Goal: Task Accomplishment & Management: Use online tool/utility

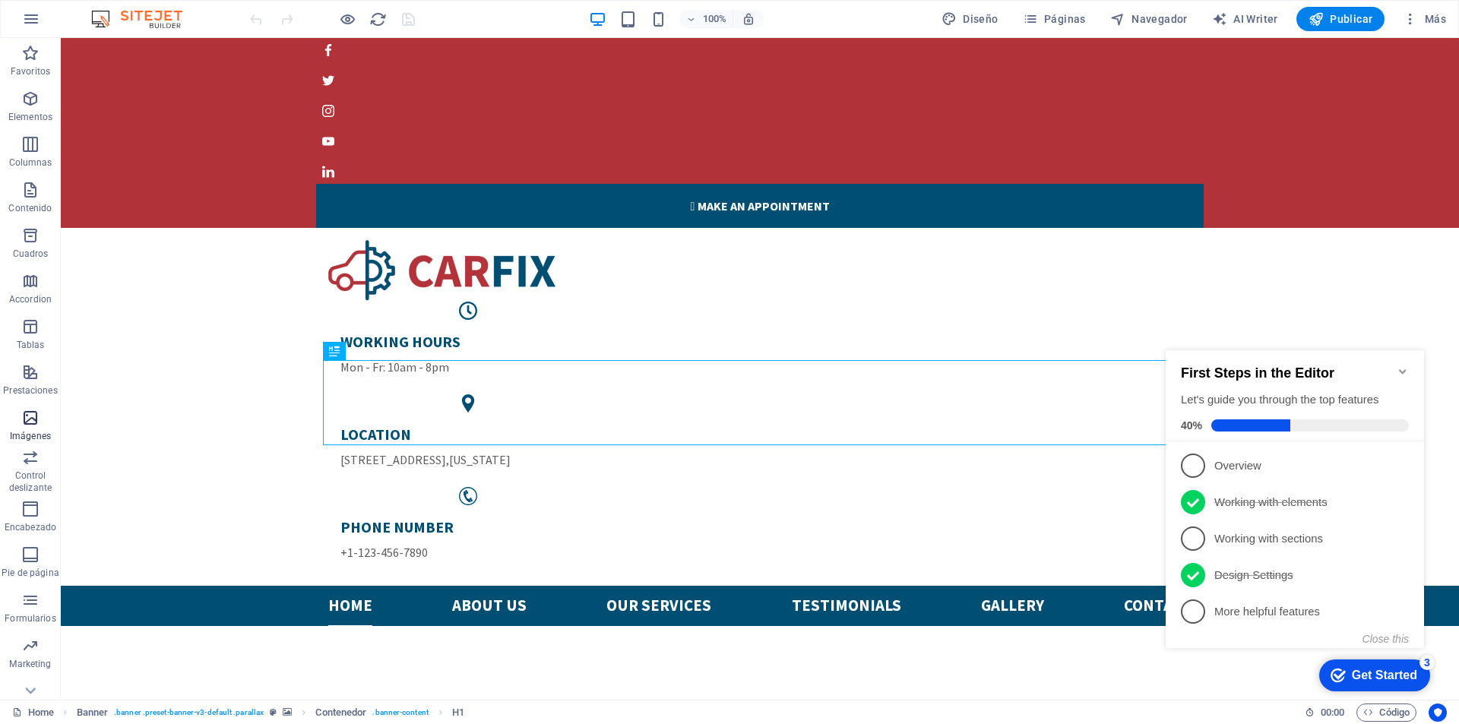
click at [32, 419] on icon "button" at bounding box center [30, 418] width 18 height 18
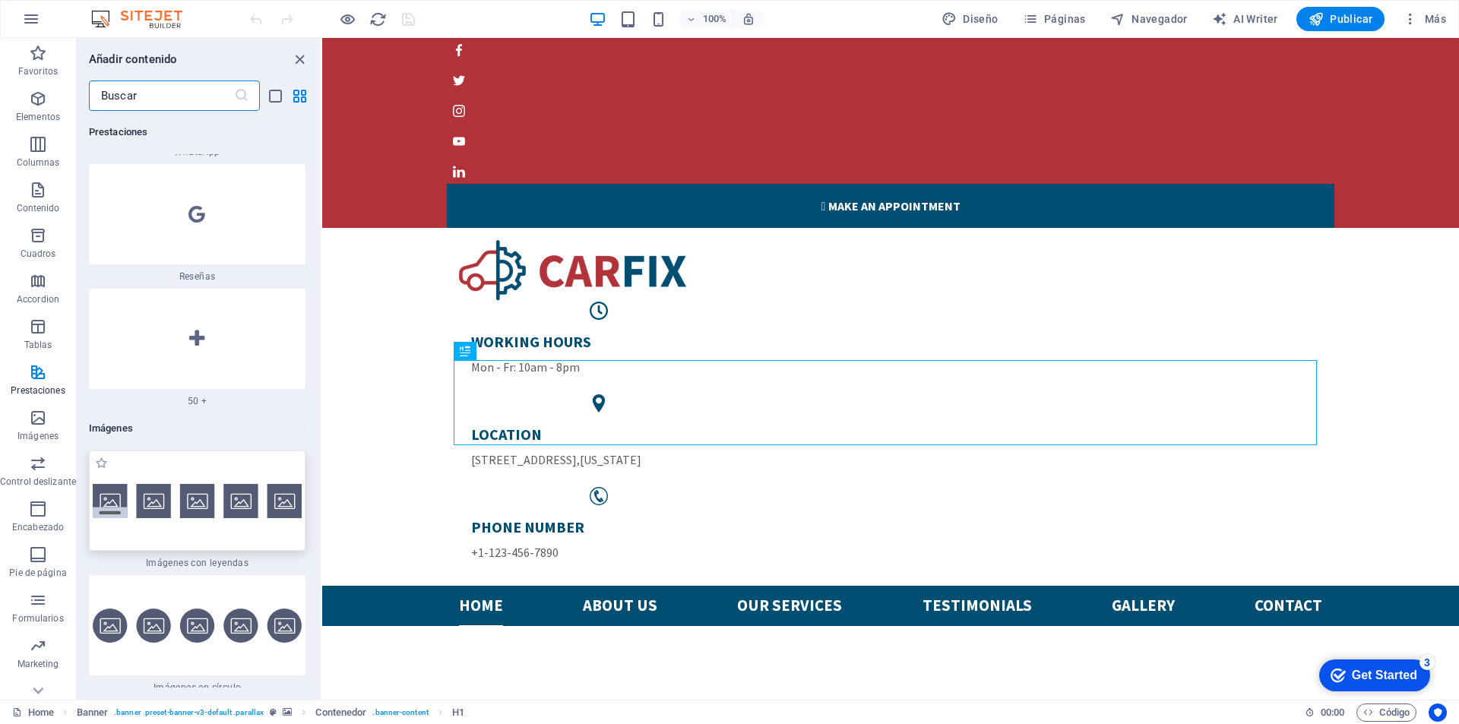
scroll to position [14969, 0]
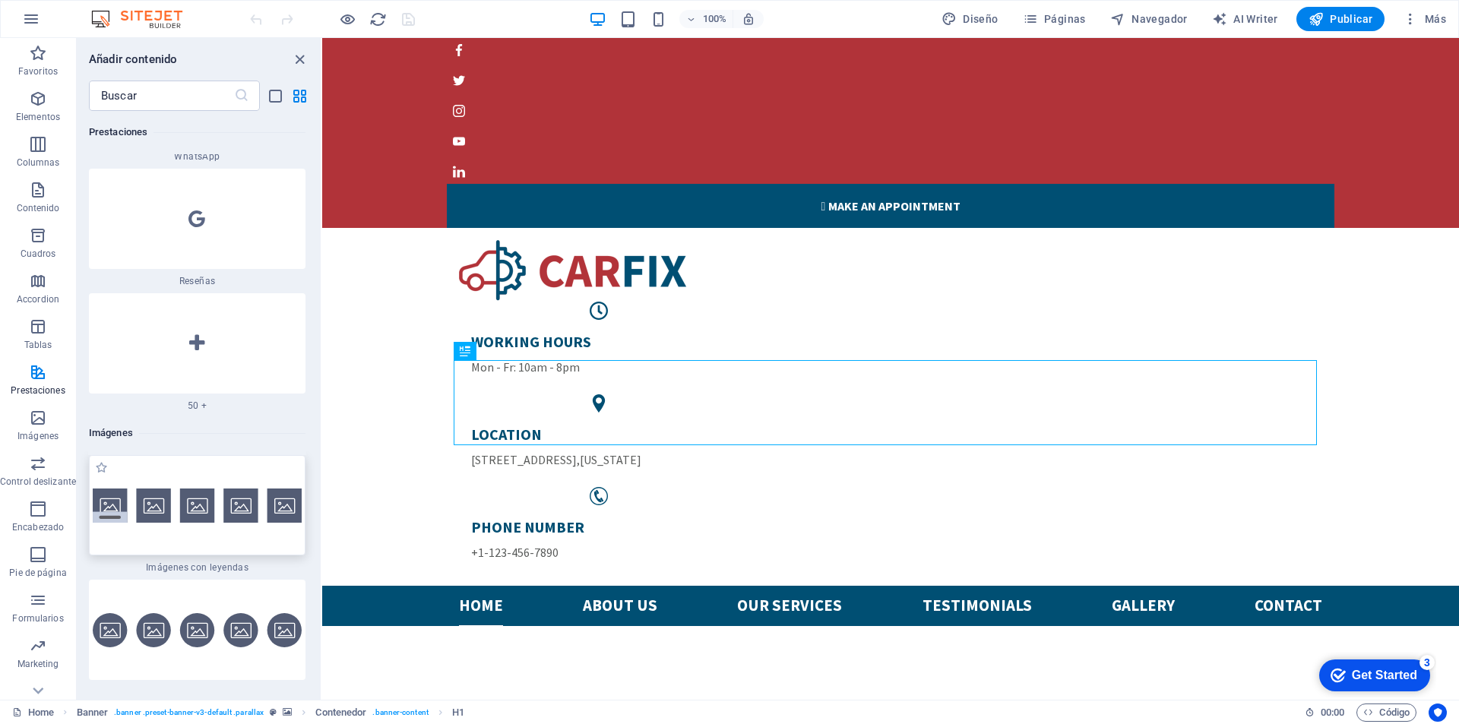
click at [115, 489] on img at bounding box center [197, 506] width 209 height 34
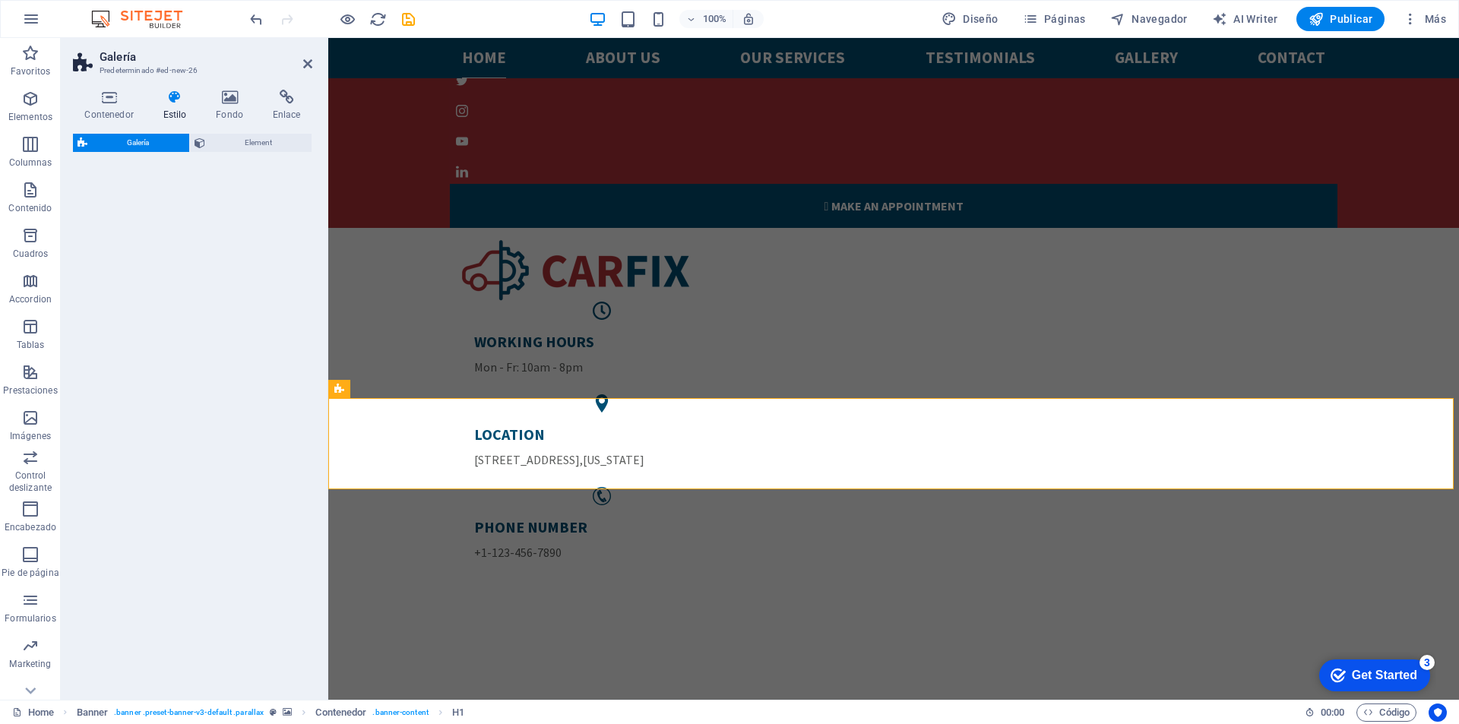
select select "rem"
select select "preset-gallery-v3-captions"
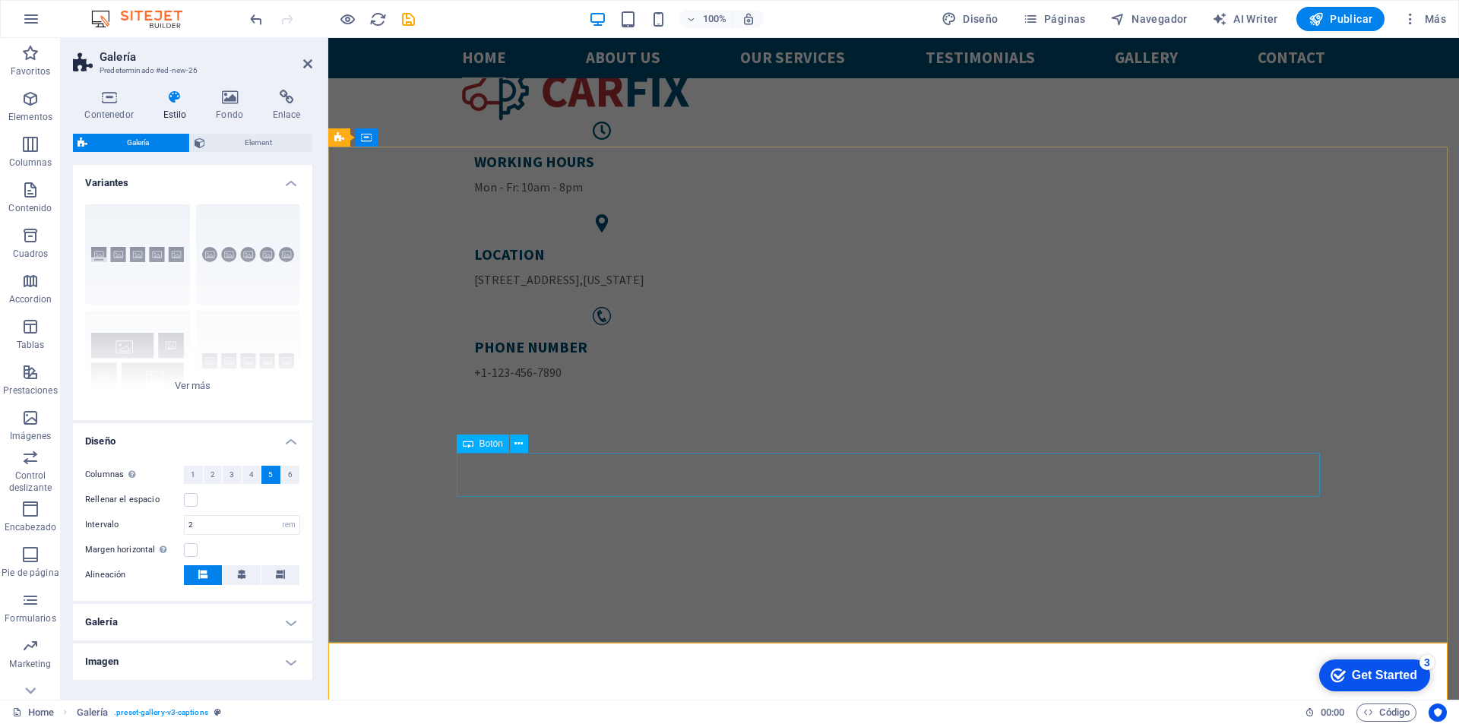
scroll to position [228, 0]
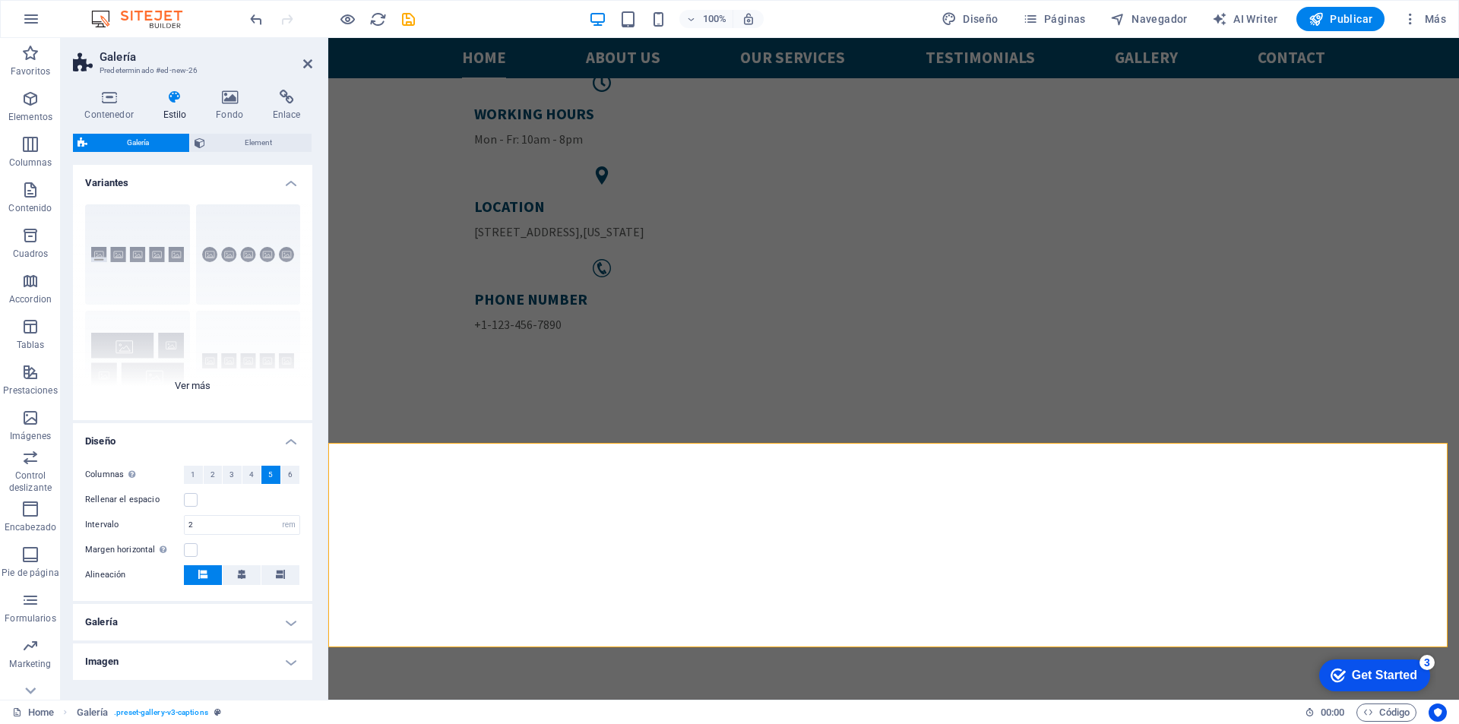
click at [192, 384] on div "Leyendas Círculo Collage Predeterminado Cuadrícula Cuadrícula despla..." at bounding box center [192, 306] width 239 height 228
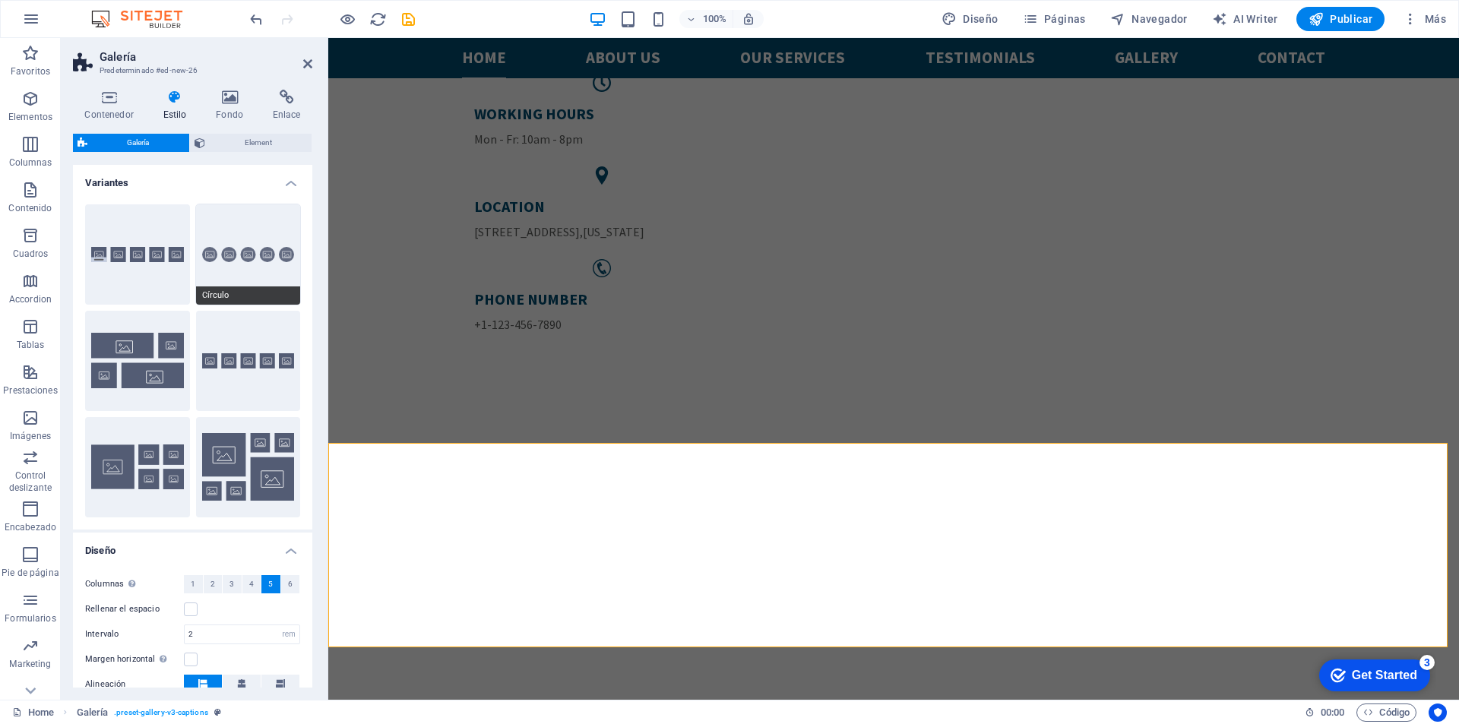
click at [236, 243] on button "Círculo" at bounding box center [248, 254] width 105 height 100
click at [157, 245] on button "Leyendas" at bounding box center [137, 254] width 105 height 100
click at [309, 59] on icon at bounding box center [307, 64] width 9 height 12
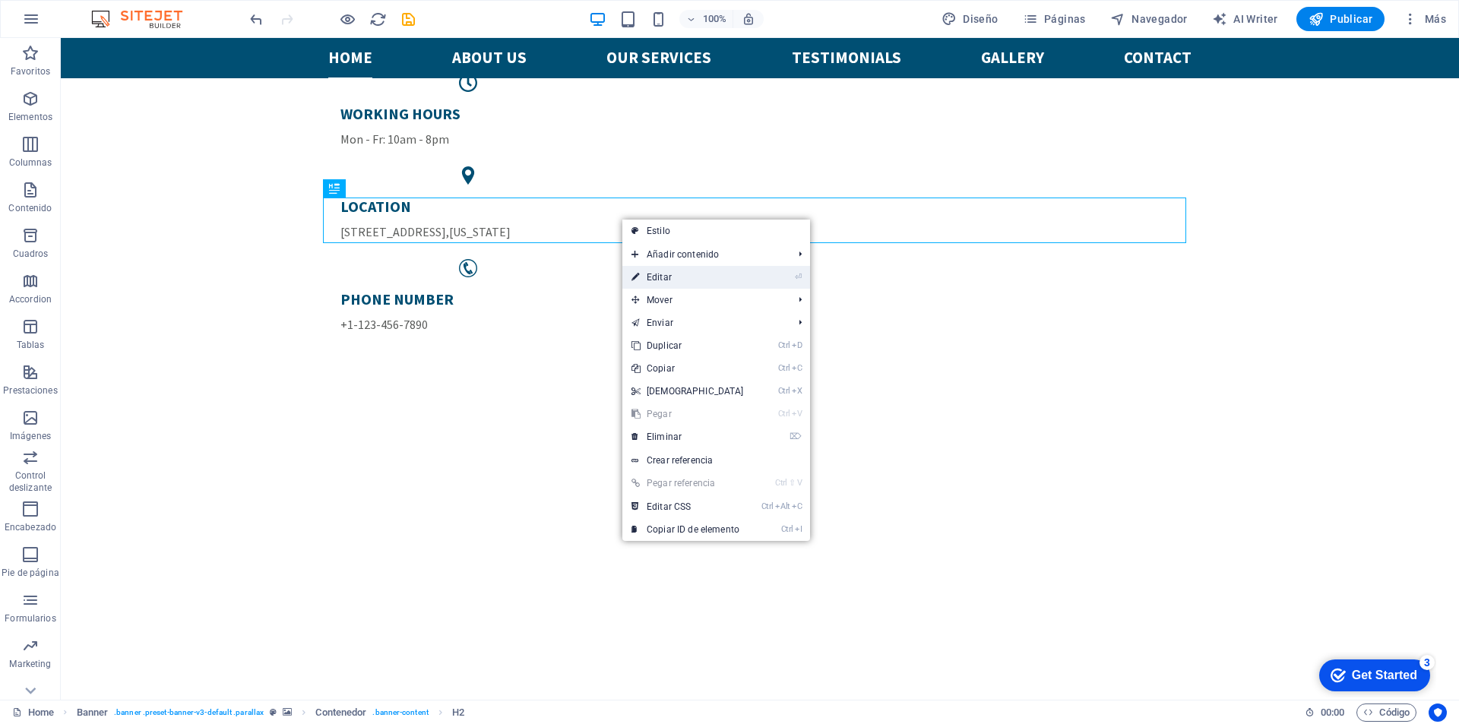
click at [670, 276] on link "⏎ Editar" at bounding box center [688, 277] width 131 height 23
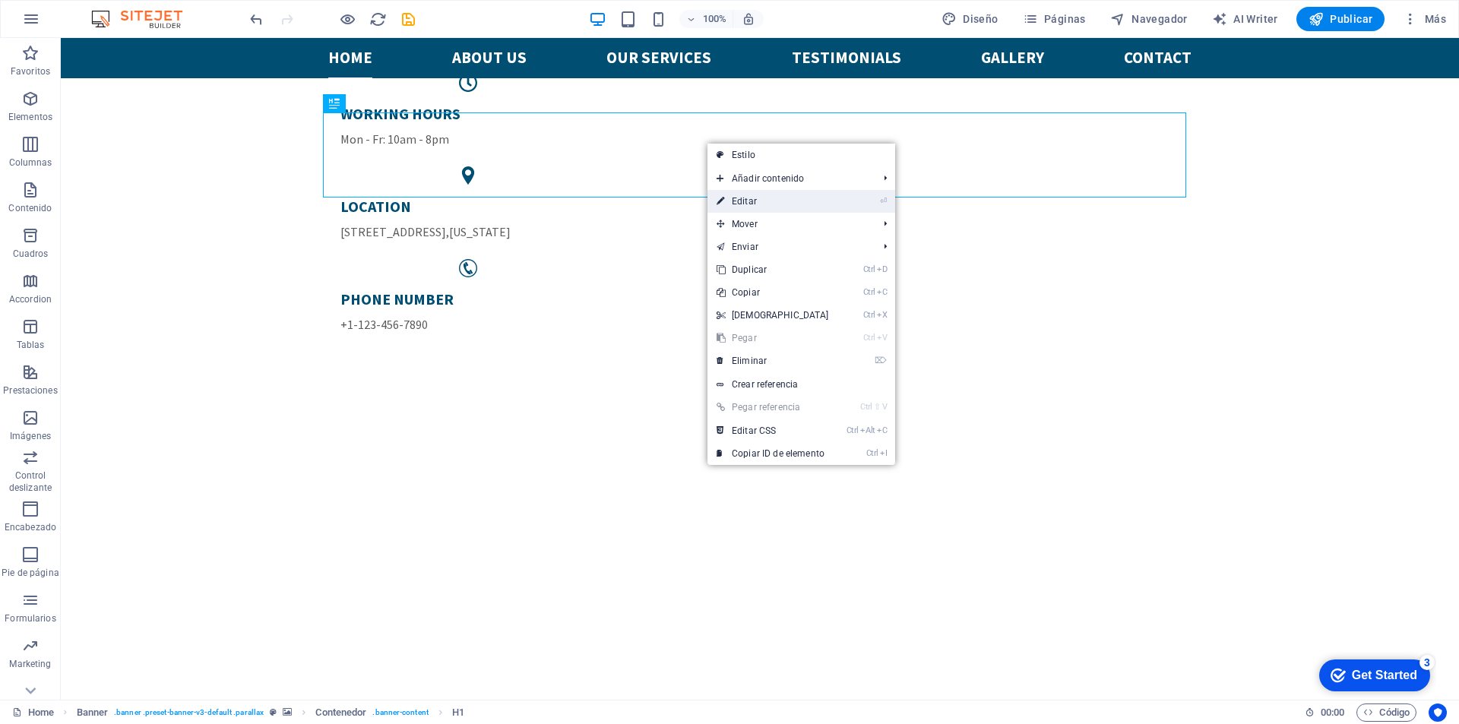
click at [778, 204] on link "⏎ Editar" at bounding box center [773, 201] width 131 height 23
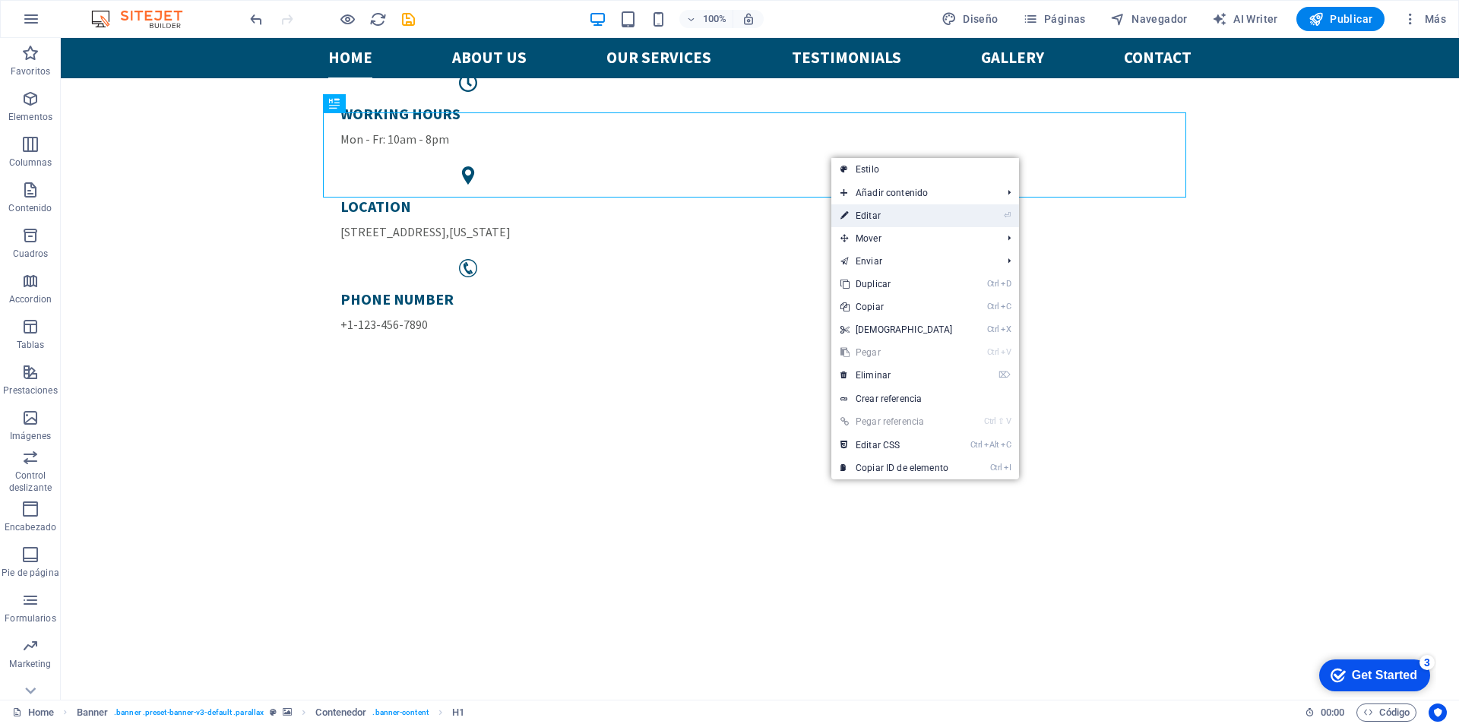
click at [906, 218] on link "⏎ Editar" at bounding box center [897, 215] width 131 height 23
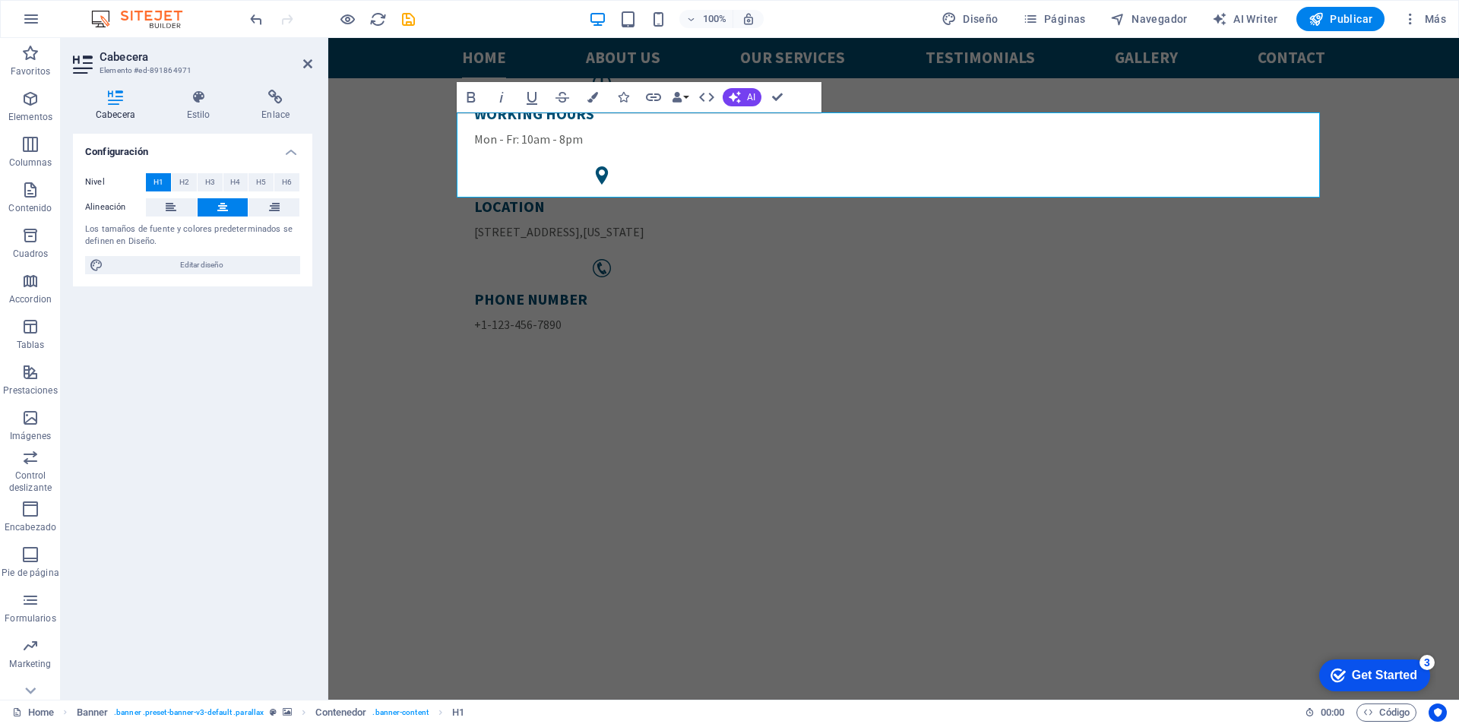
click at [120, 112] on h4 "Cabecera" at bounding box center [118, 106] width 91 height 32
click at [121, 118] on h4 "Cabecera" at bounding box center [118, 106] width 91 height 32
click at [735, 100] on icon "button" at bounding box center [735, 97] width 12 height 12
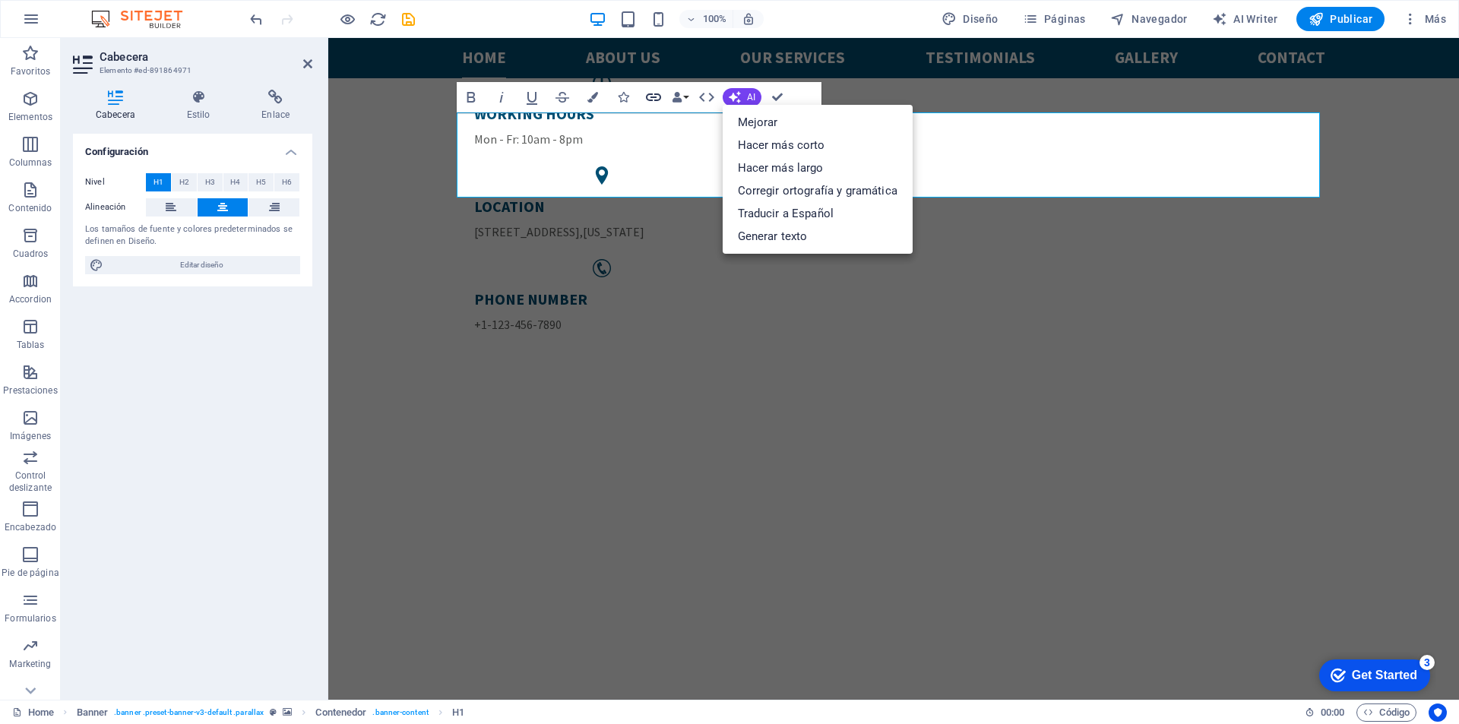
click at [655, 94] on icon "button" at bounding box center [653, 97] width 15 height 8
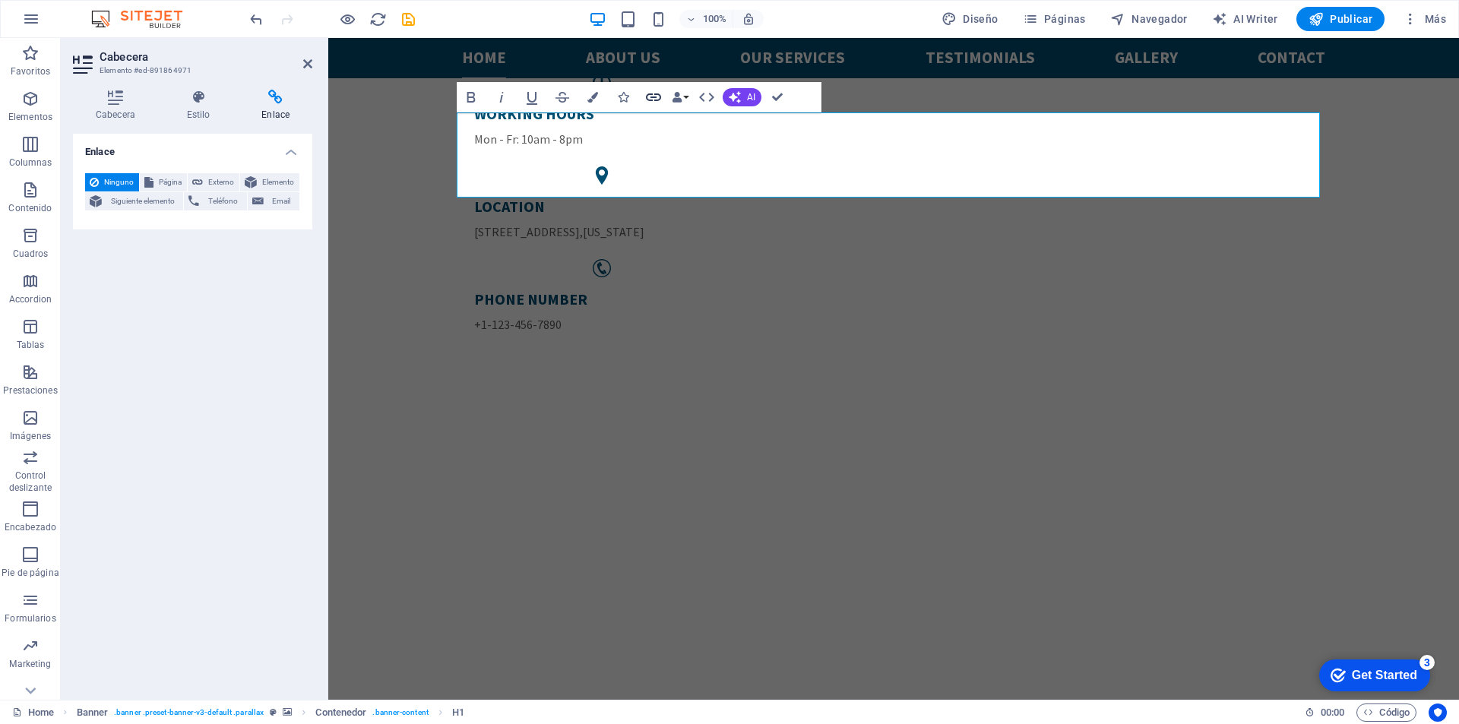
click at [655, 94] on icon "button" at bounding box center [653, 97] width 15 height 8
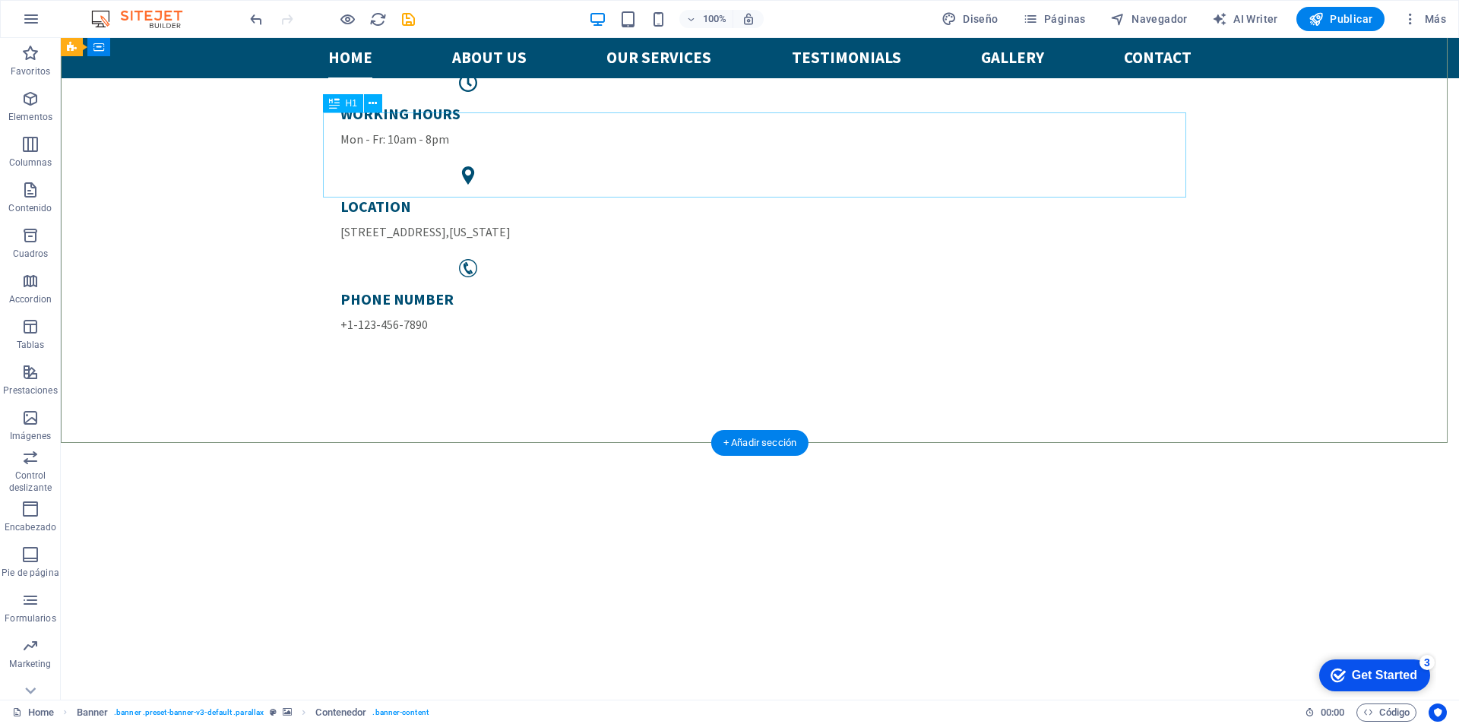
click at [767, 447] on div "+ Añadir sección" at bounding box center [759, 443] width 97 height 26
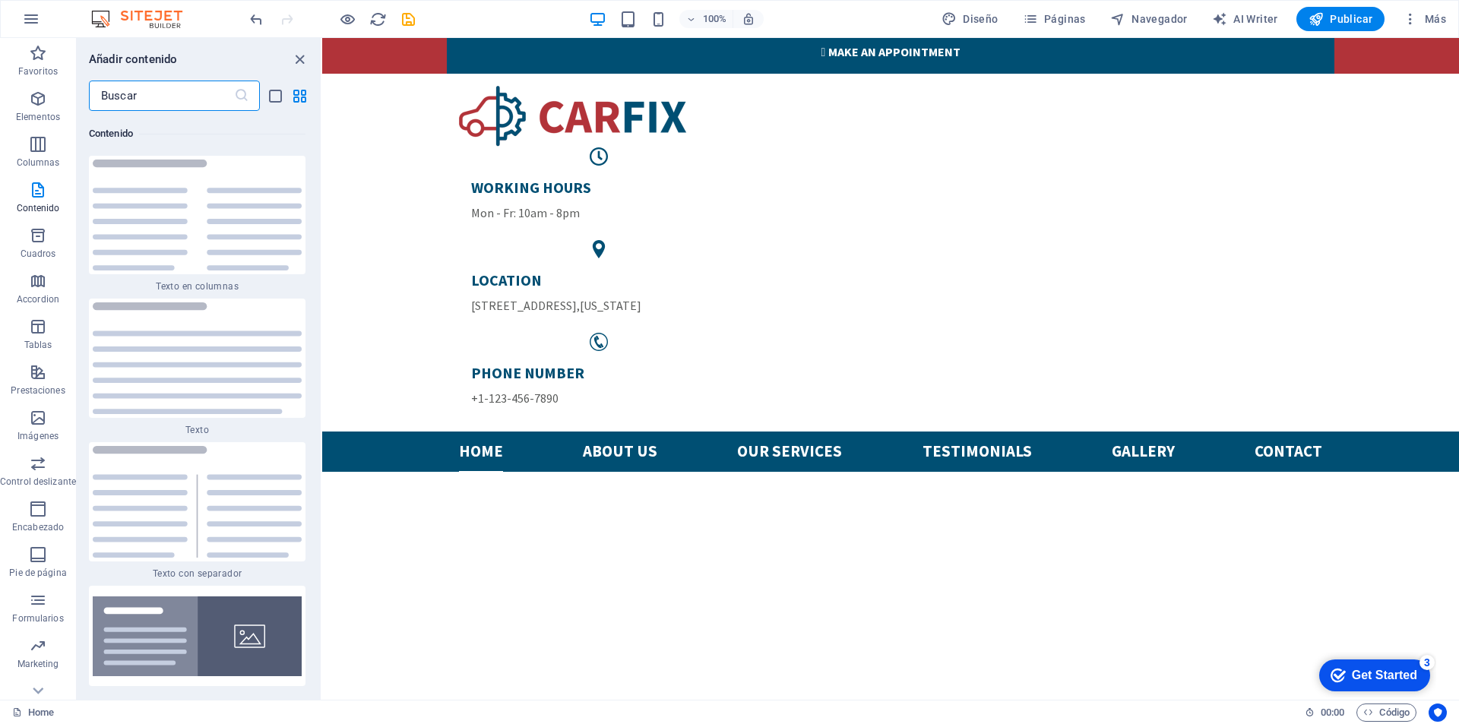
scroll to position [0, 0]
